Goal: Find specific page/section

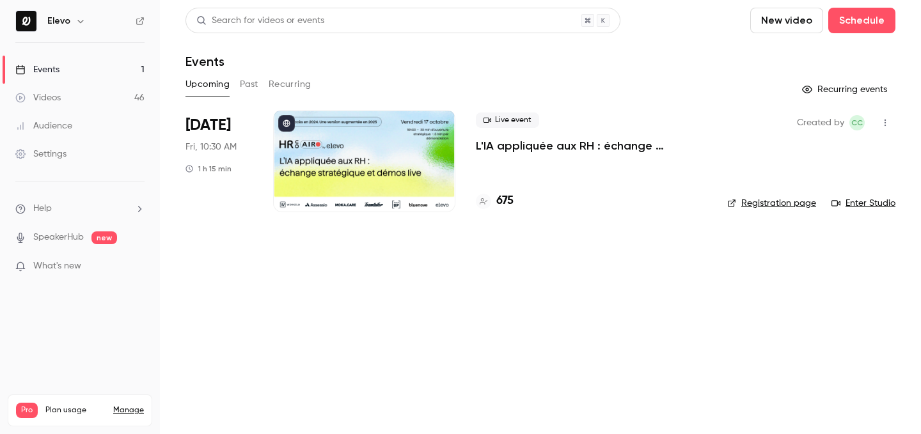
click at [492, 200] on div "675" at bounding box center [495, 200] width 38 height 17
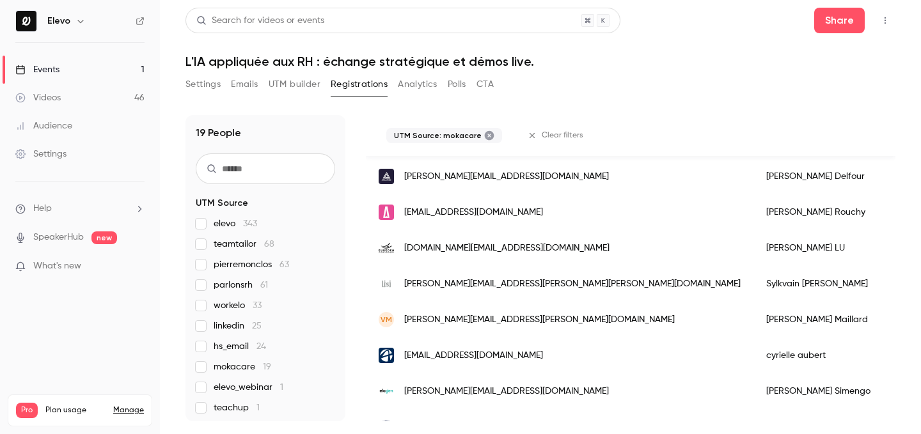
scroll to position [398, 0]
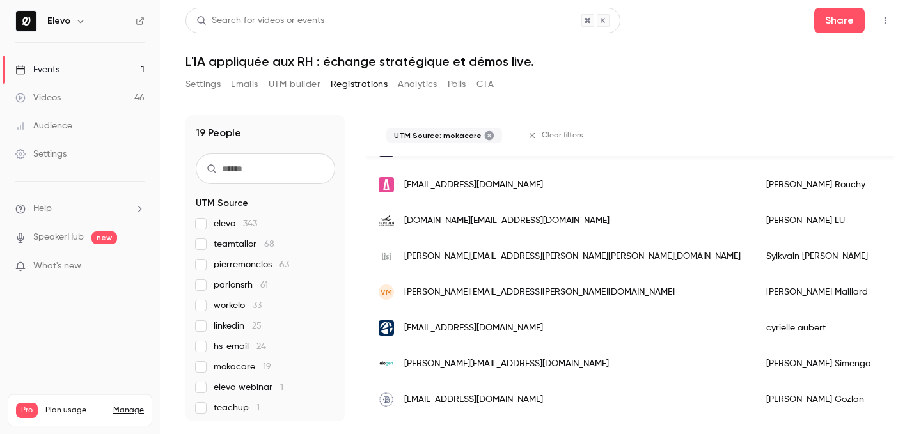
click at [244, 167] on input "text" at bounding box center [265, 168] width 139 height 31
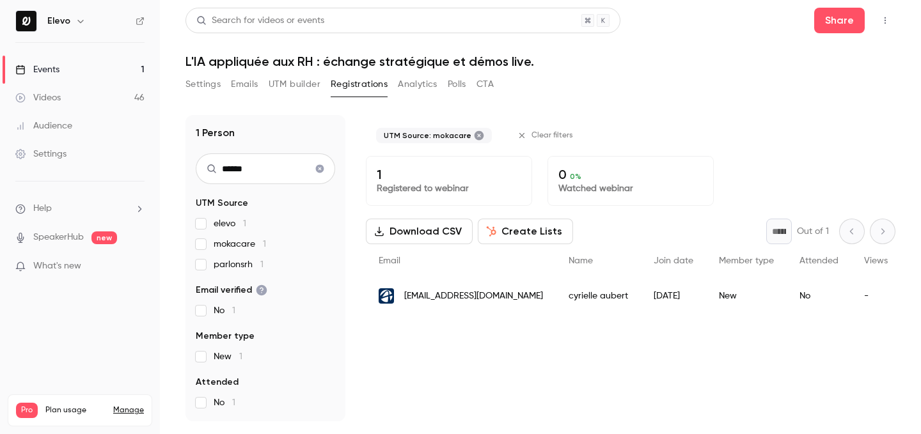
type input "******"
